Goal: Contribute content: Add original content to the website for others to see

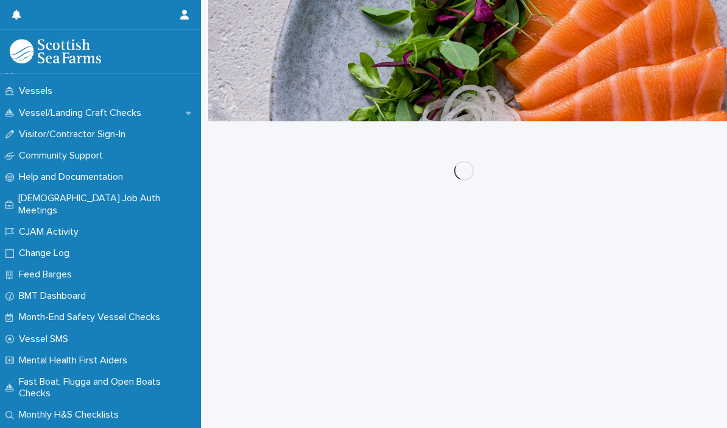
scroll to position [1128, 0]
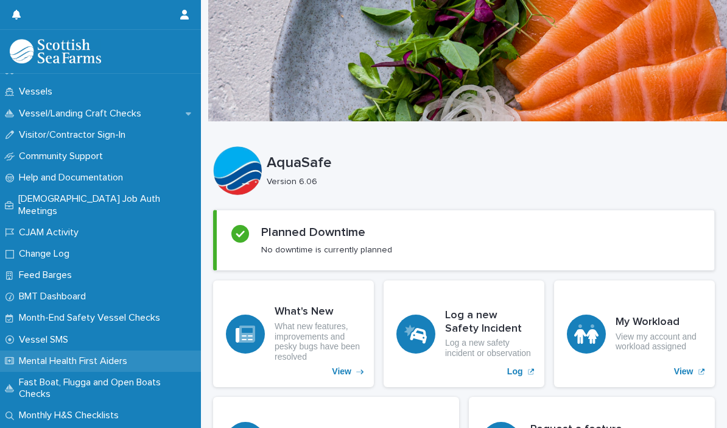
click at [43, 355] on p "Mental Health First Aiders" at bounding box center [75, 361] width 123 height 12
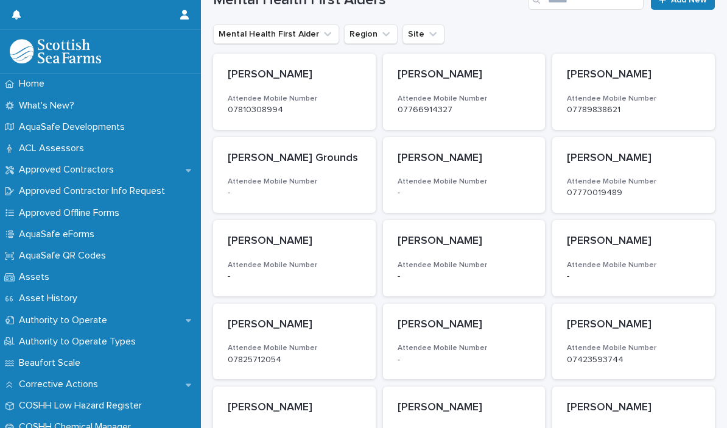
scroll to position [144, 0]
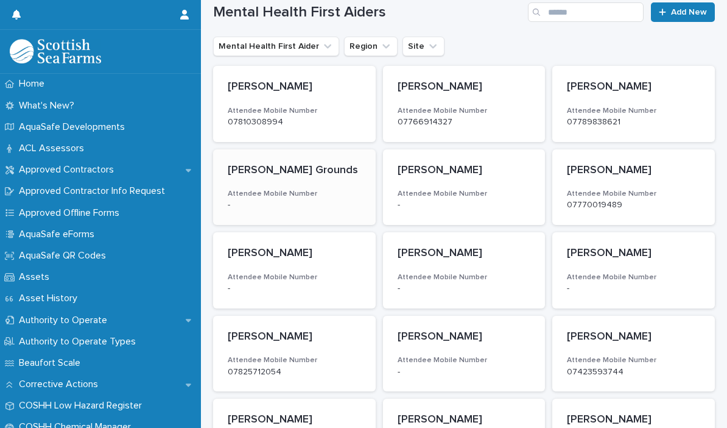
click at [267, 168] on p "[PERSON_NAME] Grounds" at bounding box center [294, 170] width 133 height 13
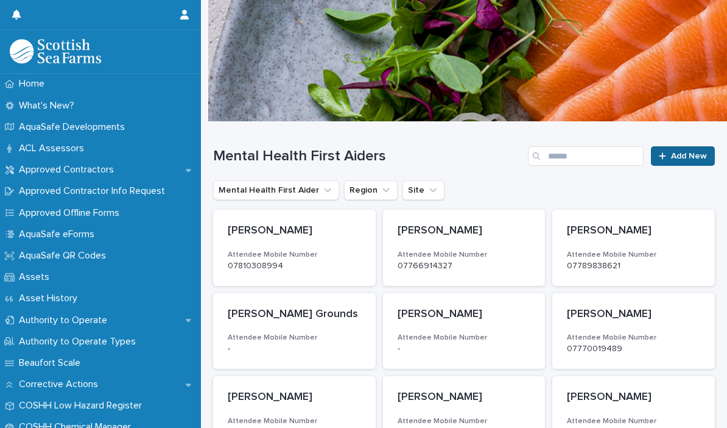
click at [682, 158] on span "Add New" at bounding box center [689, 156] width 36 height 9
